Goal: Check status: Check status

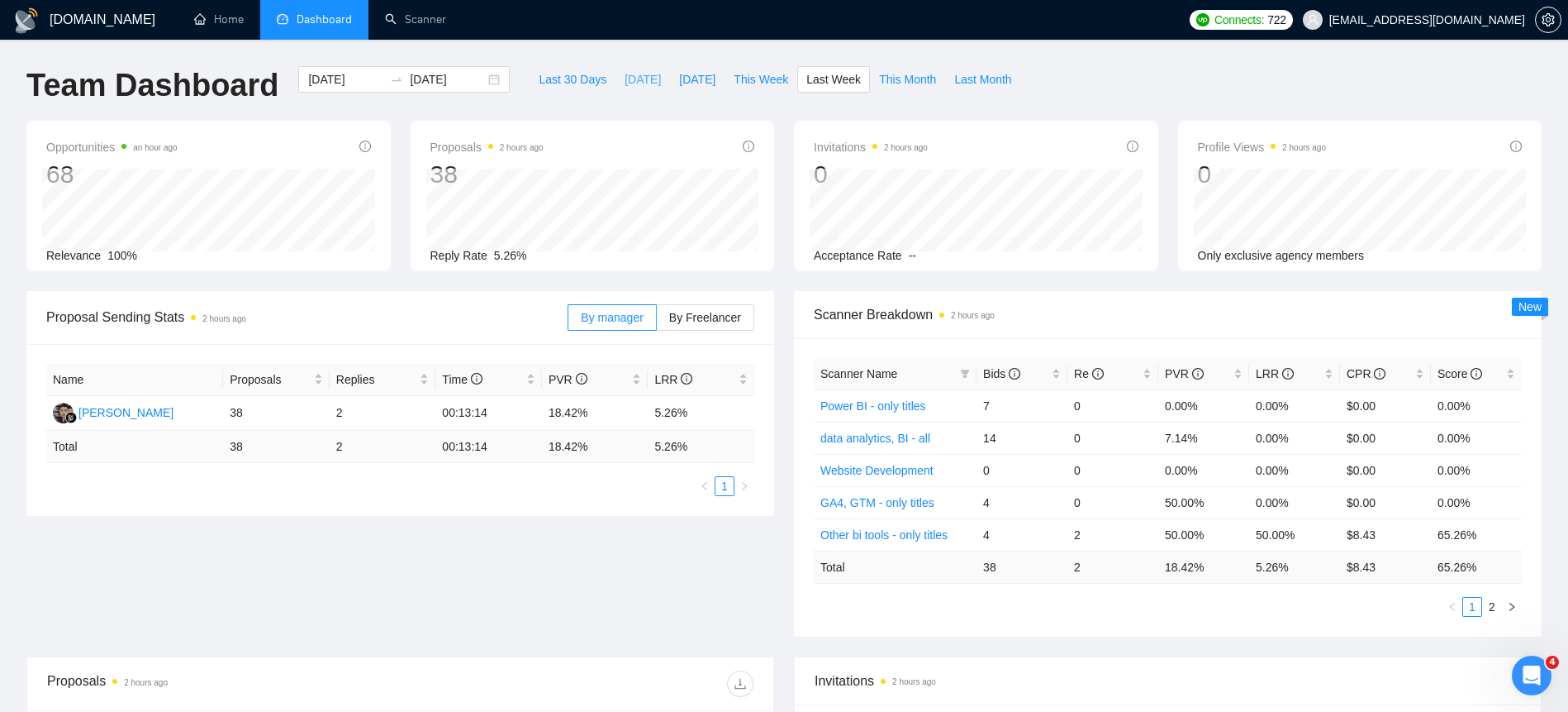
click at [625, 84] on span "[DATE]" at bounding box center [643, 79] width 36 height 18
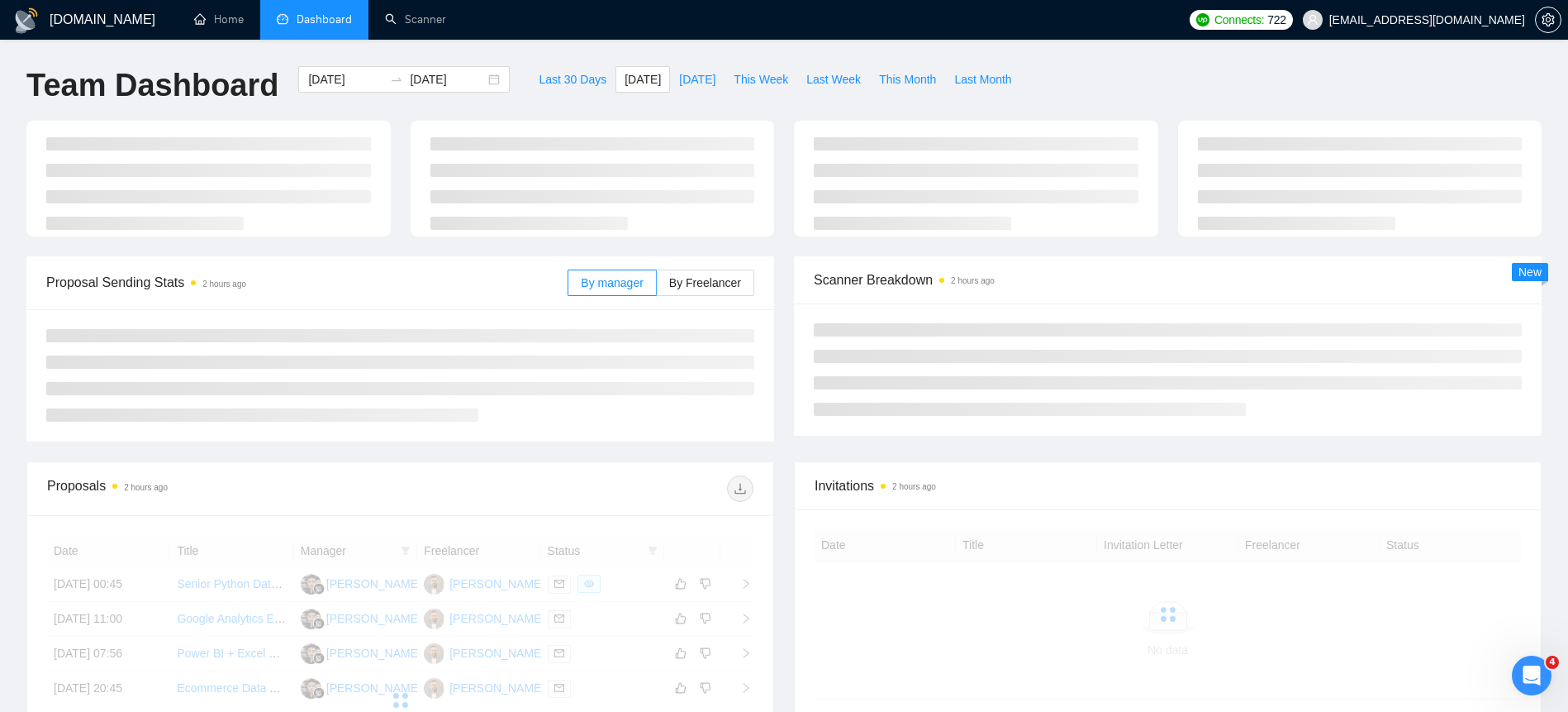
type input "[DATE]"
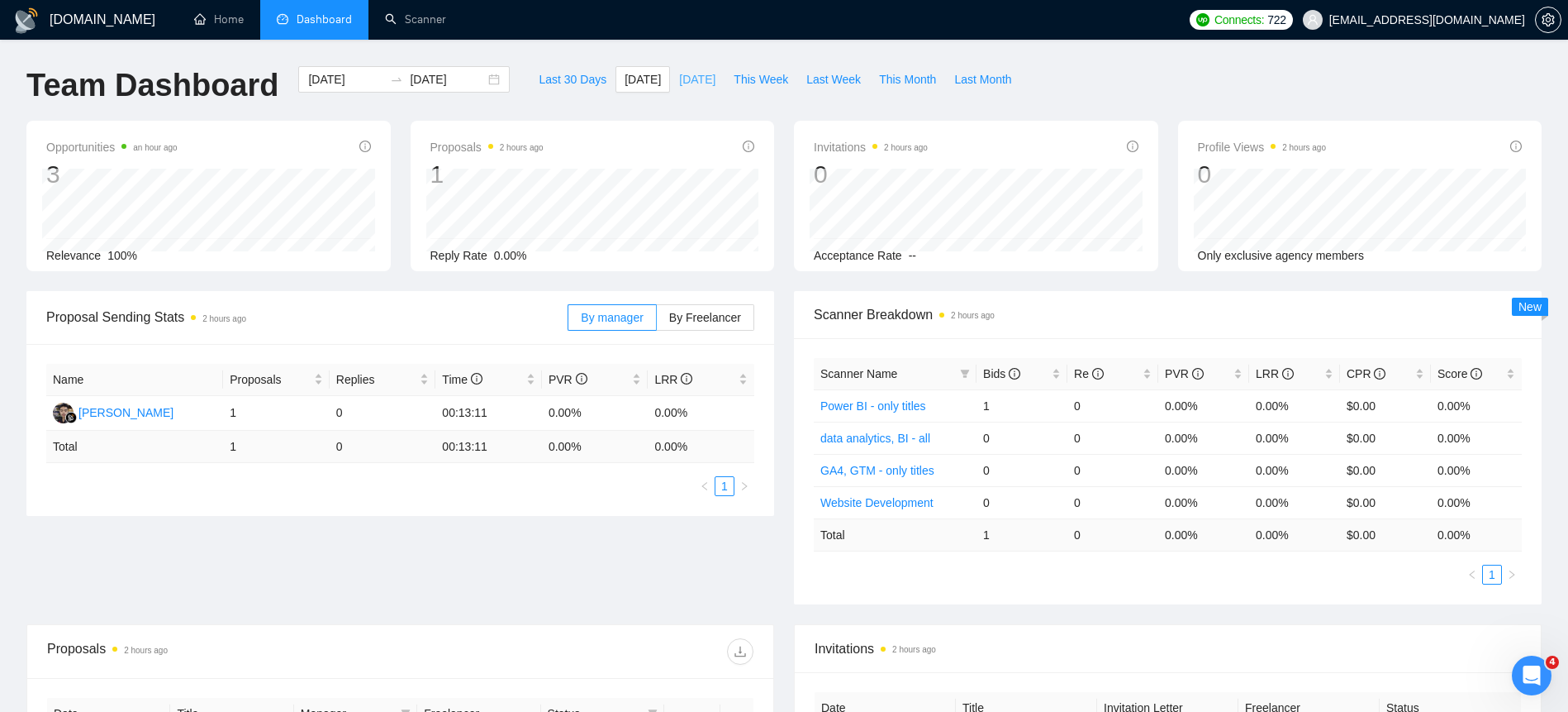
click at [679, 72] on span "[DATE]" at bounding box center [697, 79] width 36 height 18
type input "[DATE]"
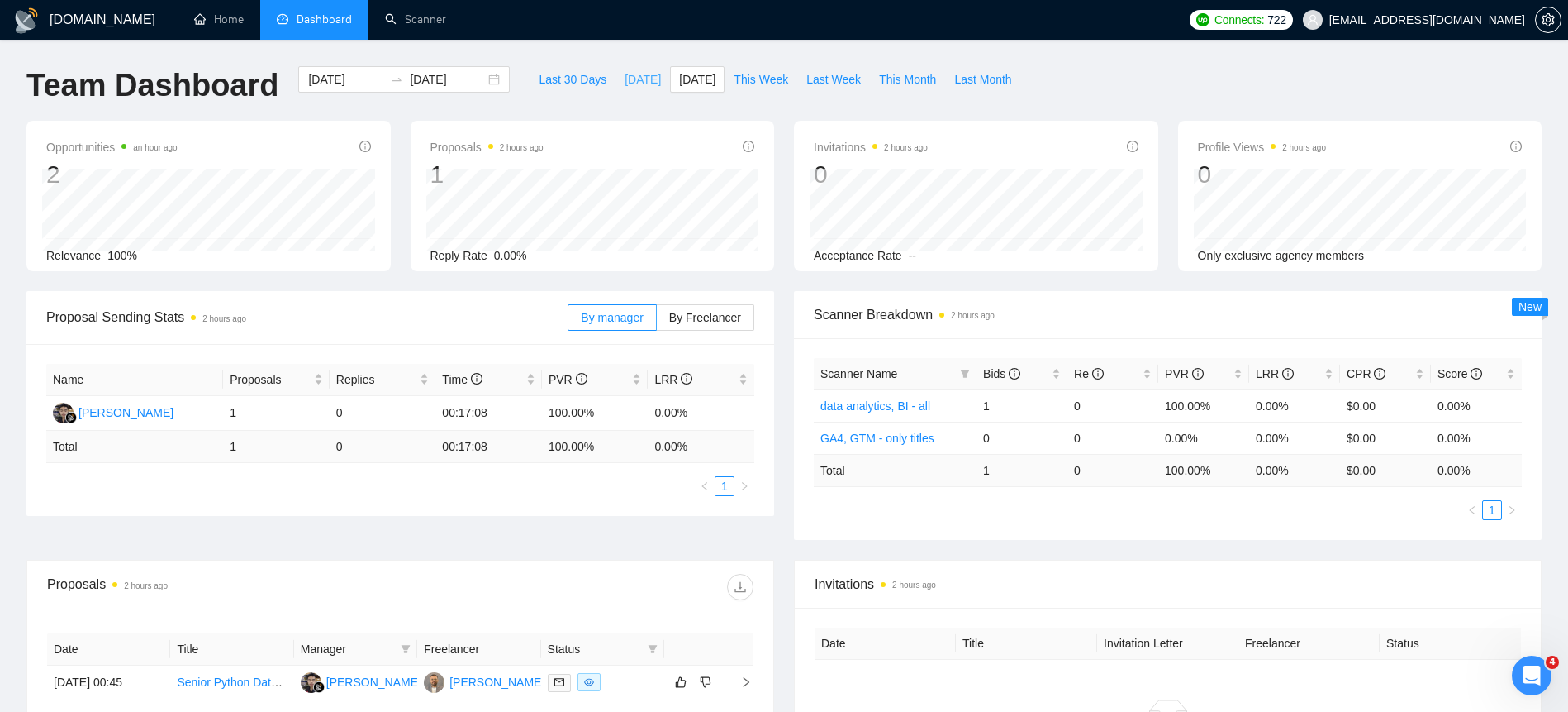
click at [649, 84] on button "[DATE]" at bounding box center [642, 79] width 54 height 27
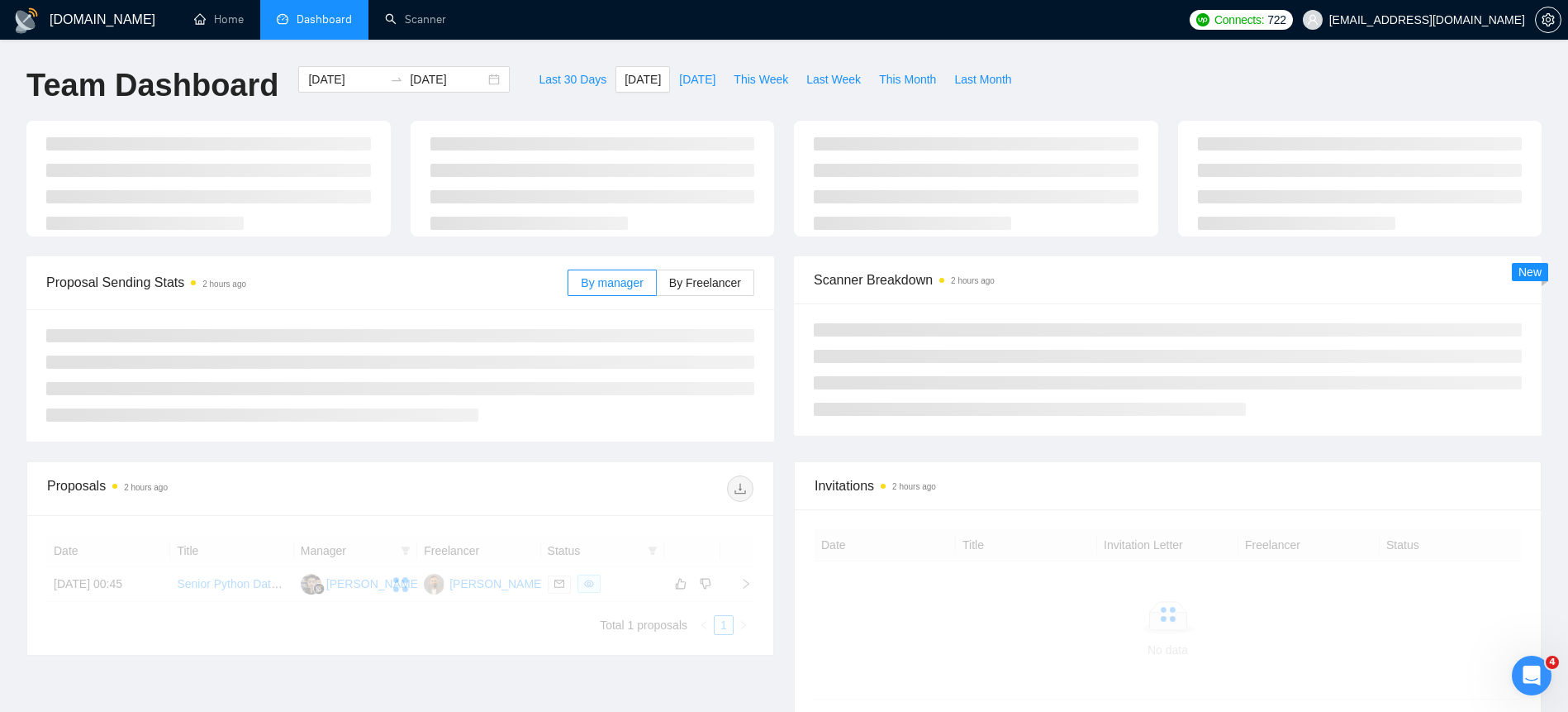
type input "[DATE]"
